Goal: Task Accomplishment & Management: Manage account settings

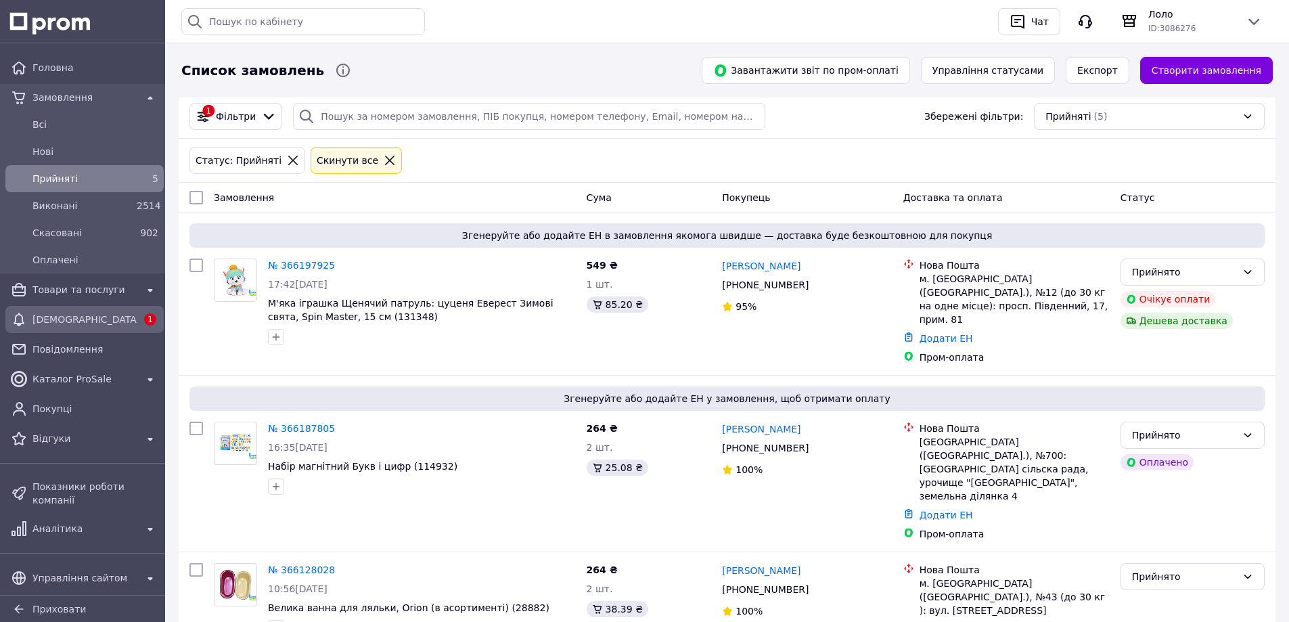
click at [65, 321] on span "[DEMOGRAPHIC_DATA]" at bounding box center [84, 320] width 104 height 14
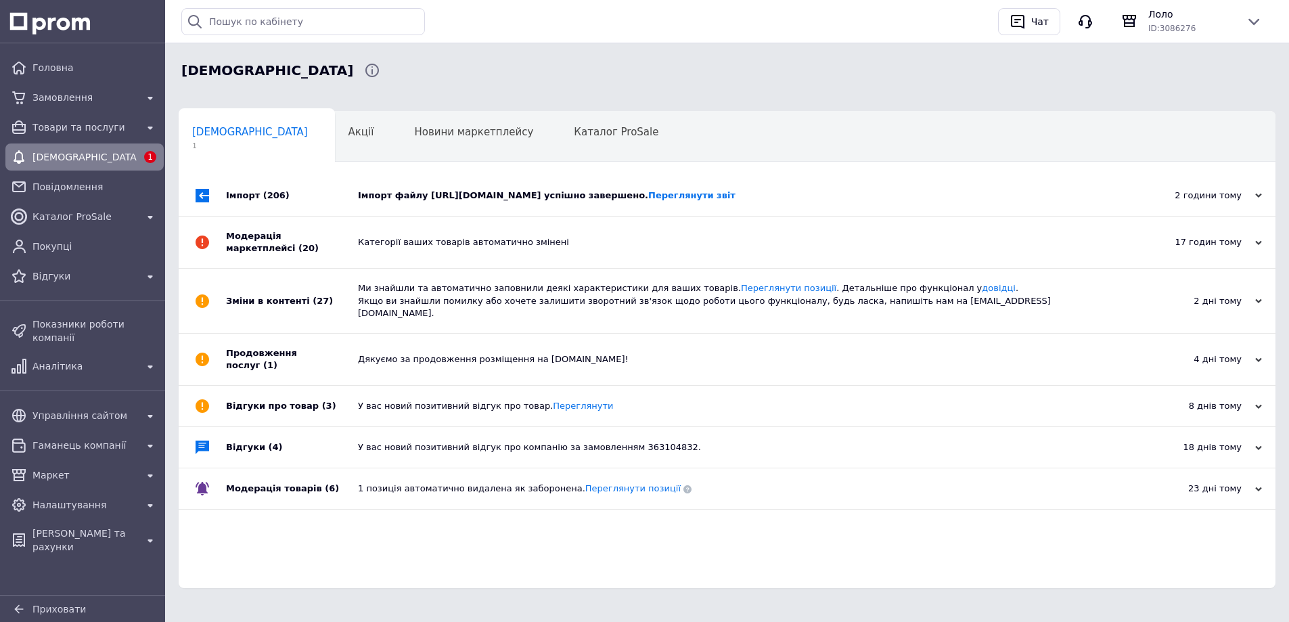
click at [413, 206] on div "Імпорт файлу [URL][DOMAIN_NAME] успішно завершено. Переглянути звіт" at bounding box center [742, 195] width 769 height 41
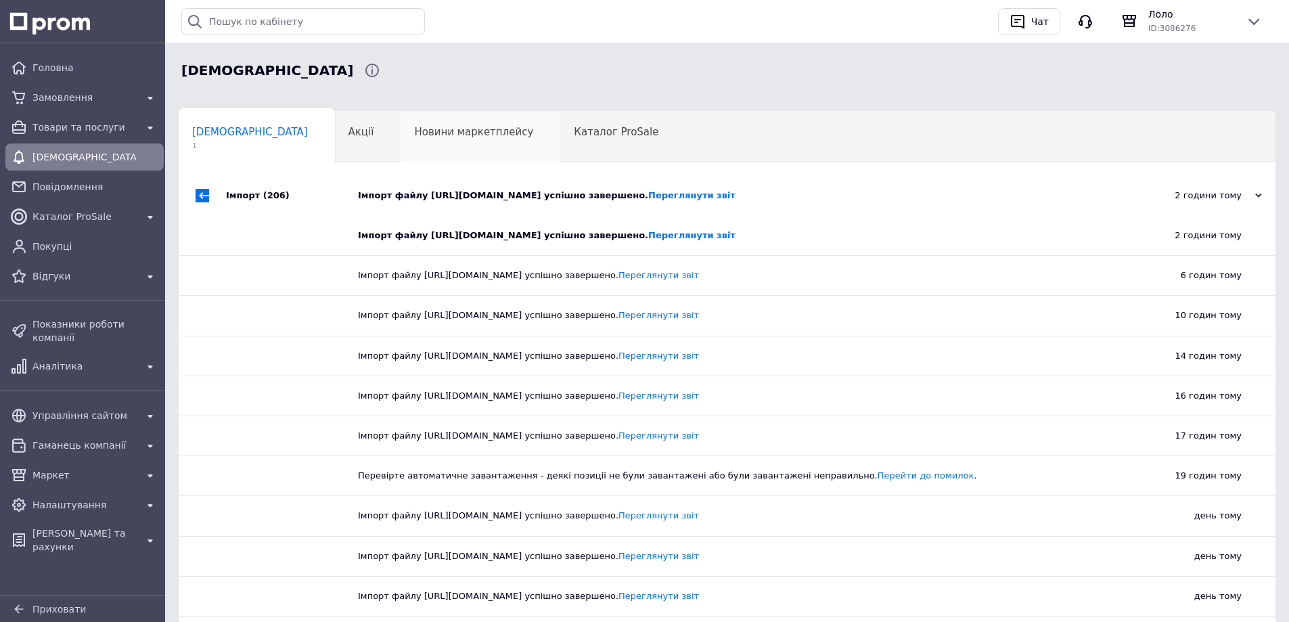
click at [400, 159] on div "Новини маркетплейсу 0" at bounding box center [480, 137] width 160 height 51
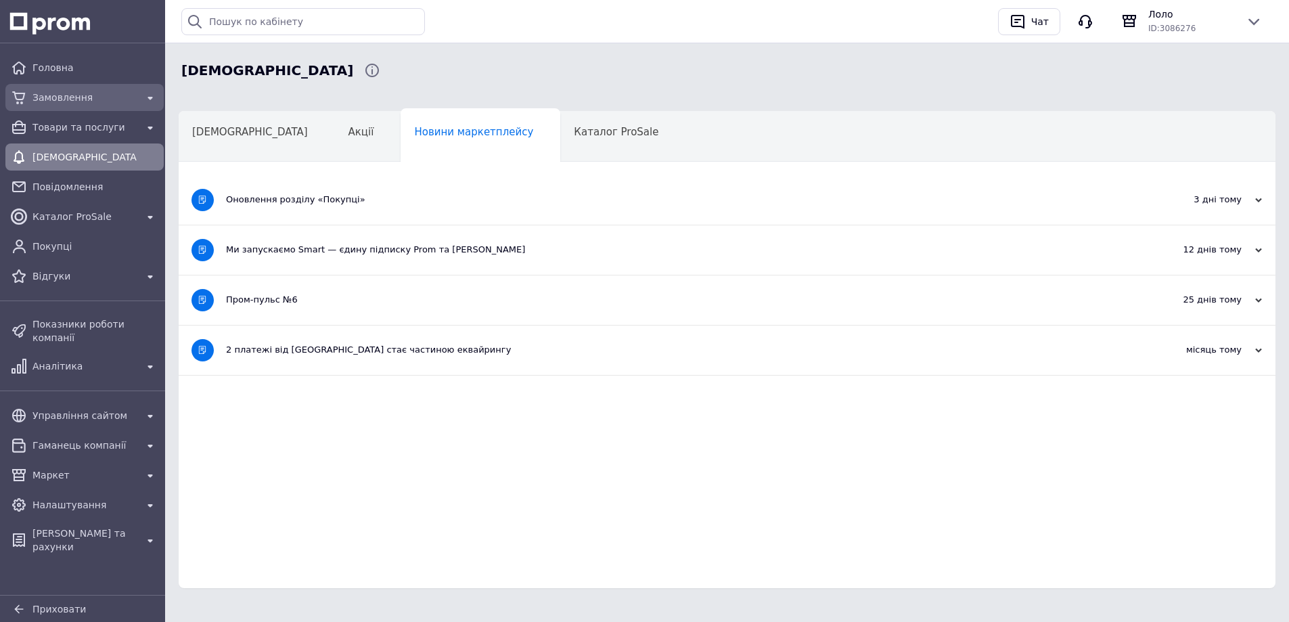
click at [32, 94] on span "Замовлення" at bounding box center [84, 98] width 104 height 14
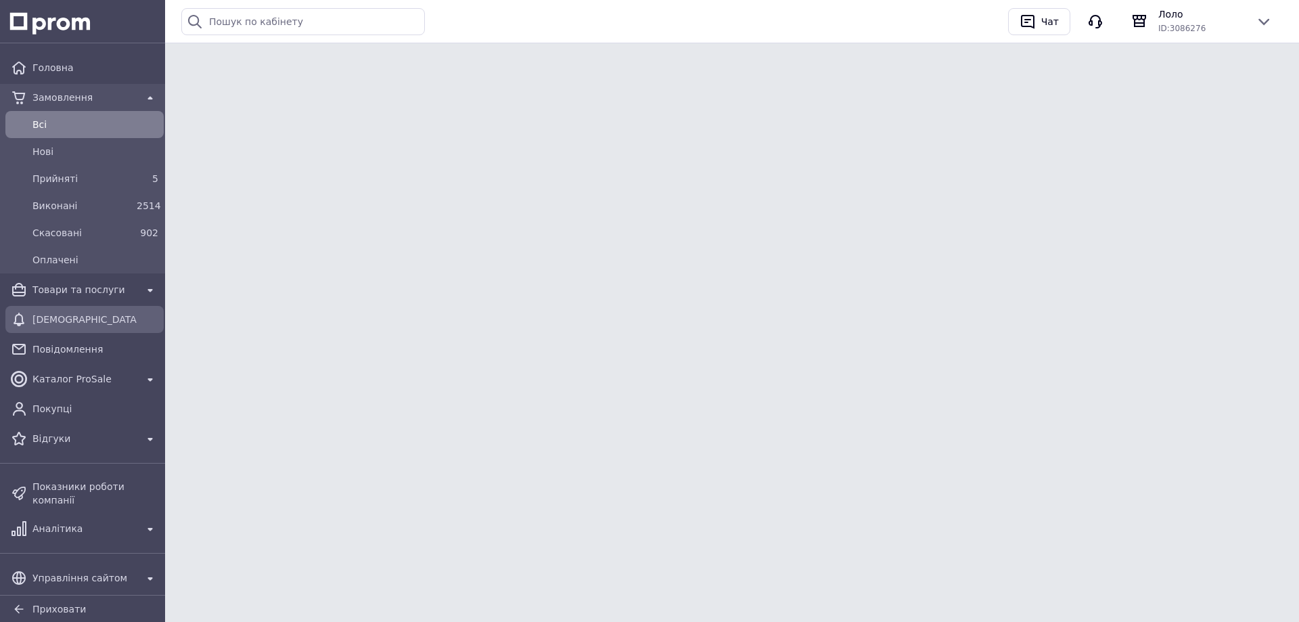
click at [34, 321] on span "[DEMOGRAPHIC_DATA]" at bounding box center [84, 320] width 104 height 14
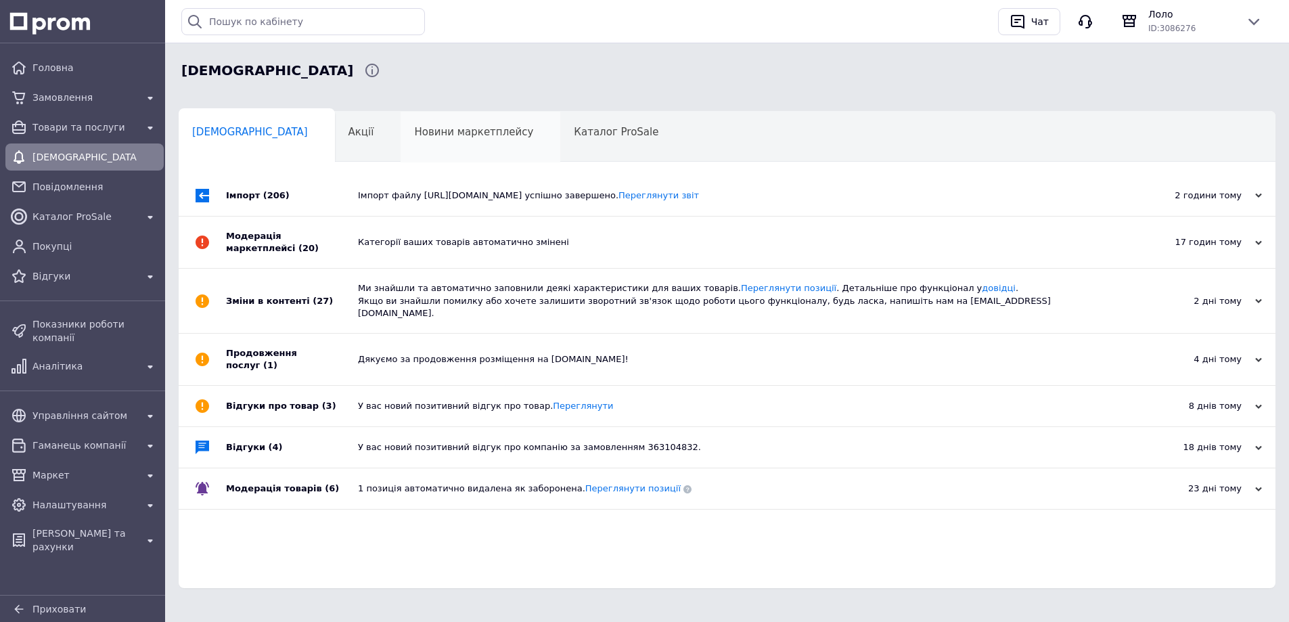
click at [400, 158] on div "Новини маркетплейсу 0" at bounding box center [480, 137] width 160 height 51
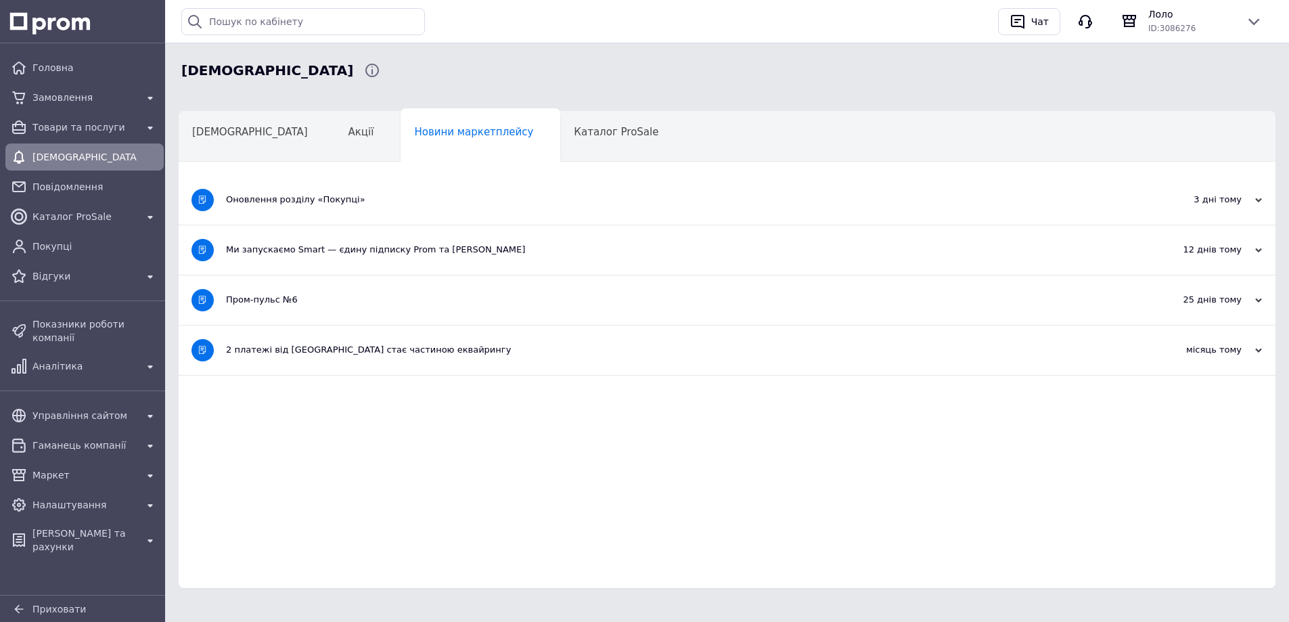
click at [359, 200] on div "Оновлення розділу «Покупці»" at bounding box center [676, 199] width 900 height 12
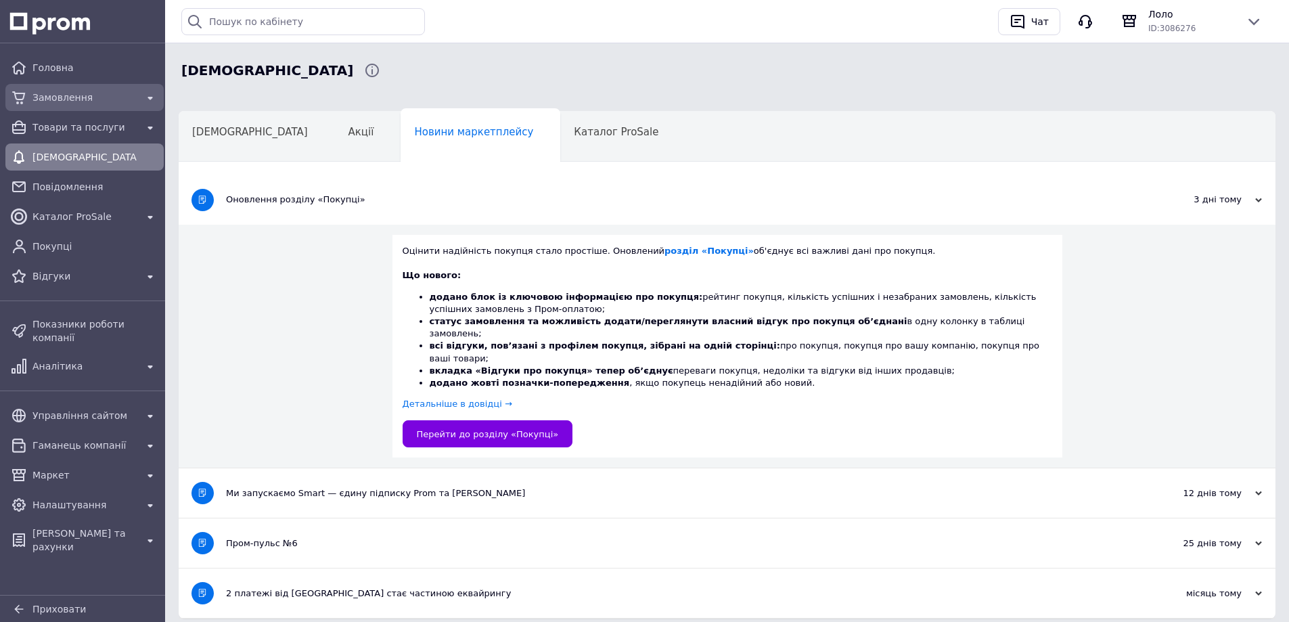
click at [86, 85] on link "Замовлення" at bounding box center [84, 97] width 169 height 27
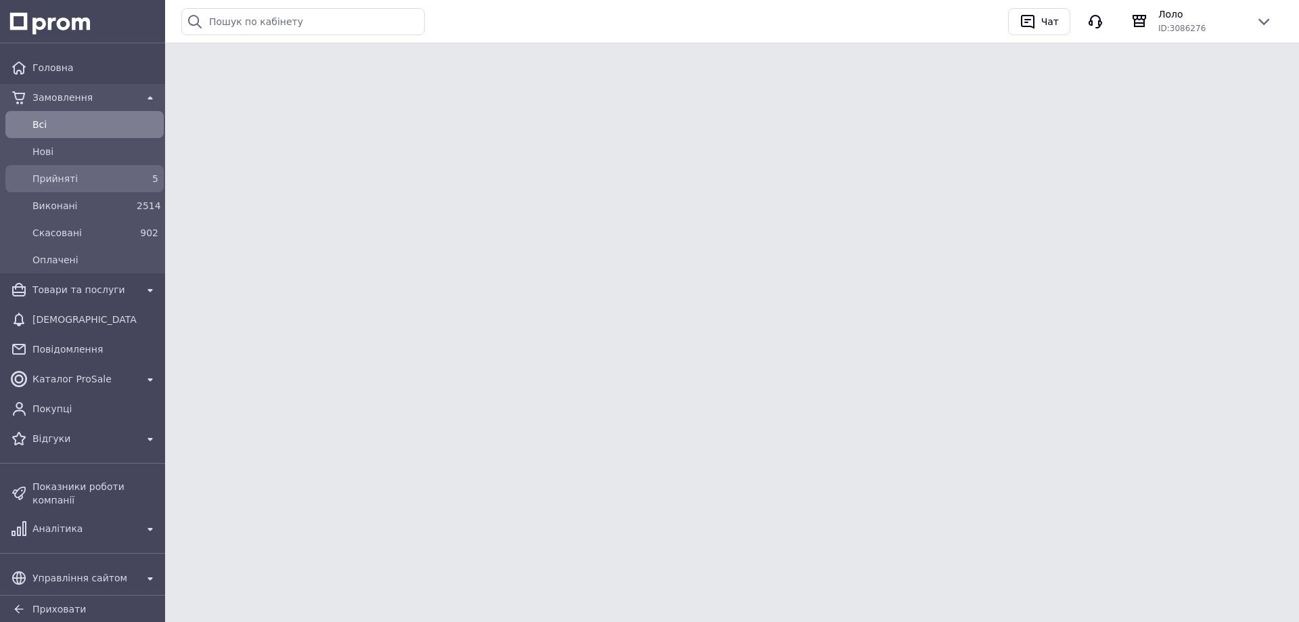
click at [106, 174] on span "Прийняті" at bounding box center [81, 179] width 99 height 14
